Goal: Task Accomplishment & Management: Complete application form

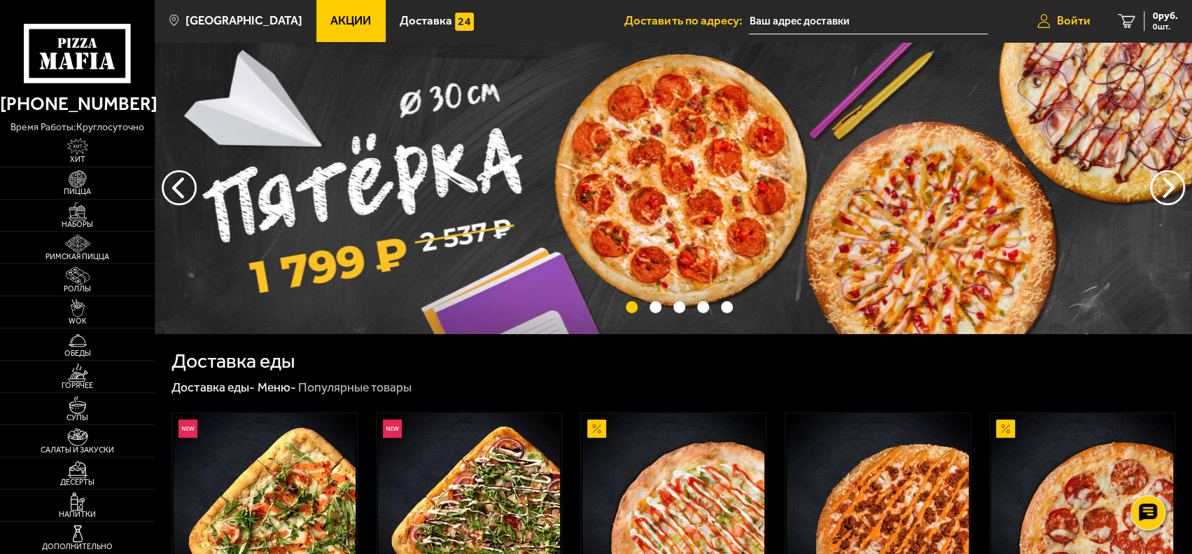
click at [1078, 11] on link "Войти" at bounding box center [1064, 21] width 81 height 42
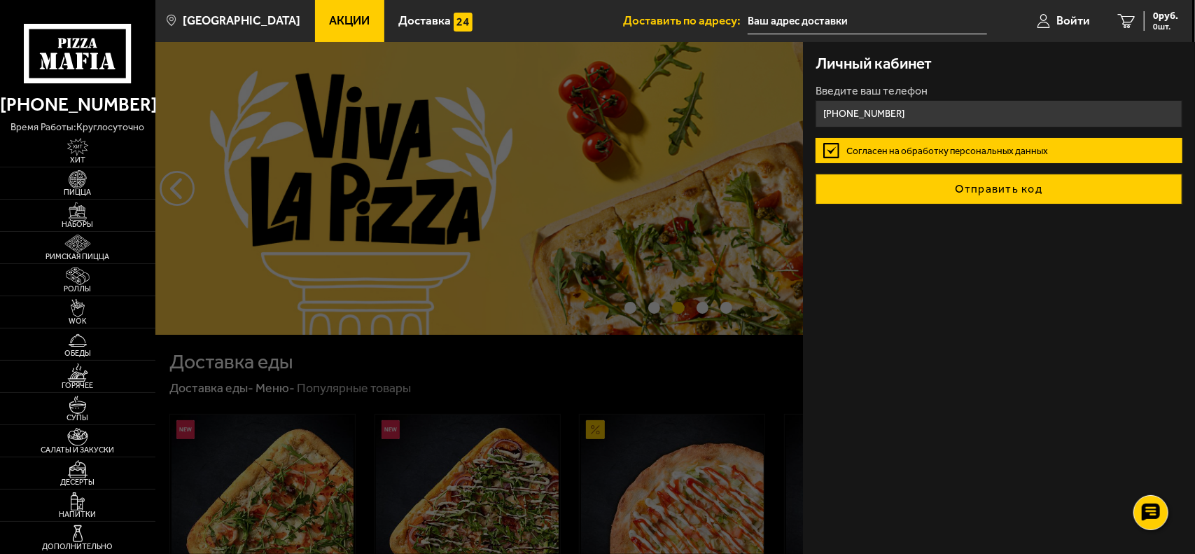
type input "[PHONE_NUMBER]"
click at [958, 190] on button "Отправить код" at bounding box center [999, 189] width 367 height 31
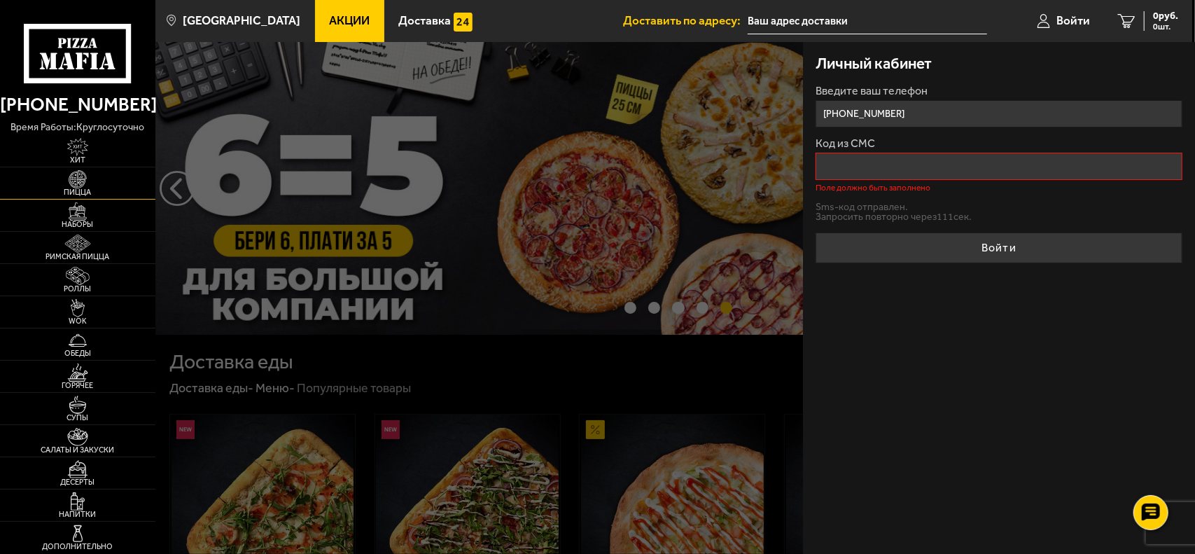
click at [81, 180] on img at bounding box center [78, 179] width 48 height 18
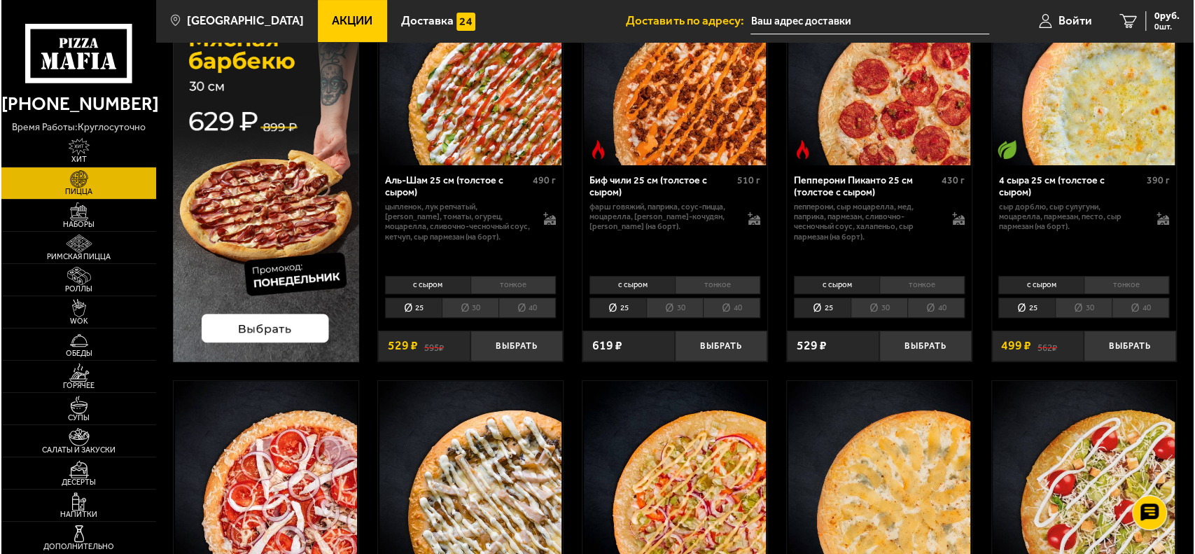
scroll to position [140, 0]
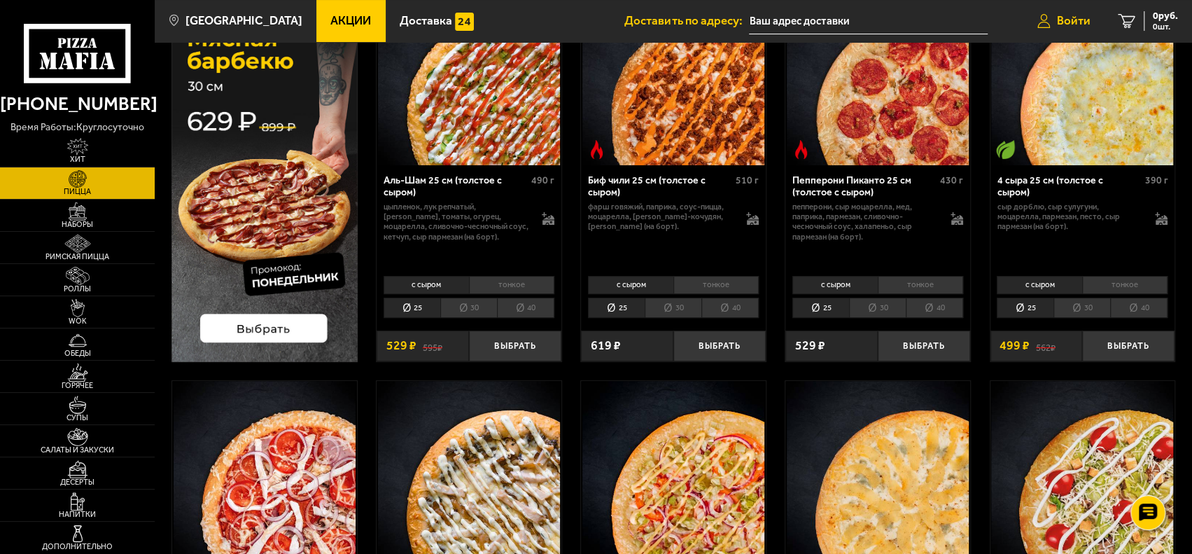
click at [1062, 12] on link "Войти" at bounding box center [1064, 21] width 81 height 42
